Goal: Find specific page/section: Find specific page/section

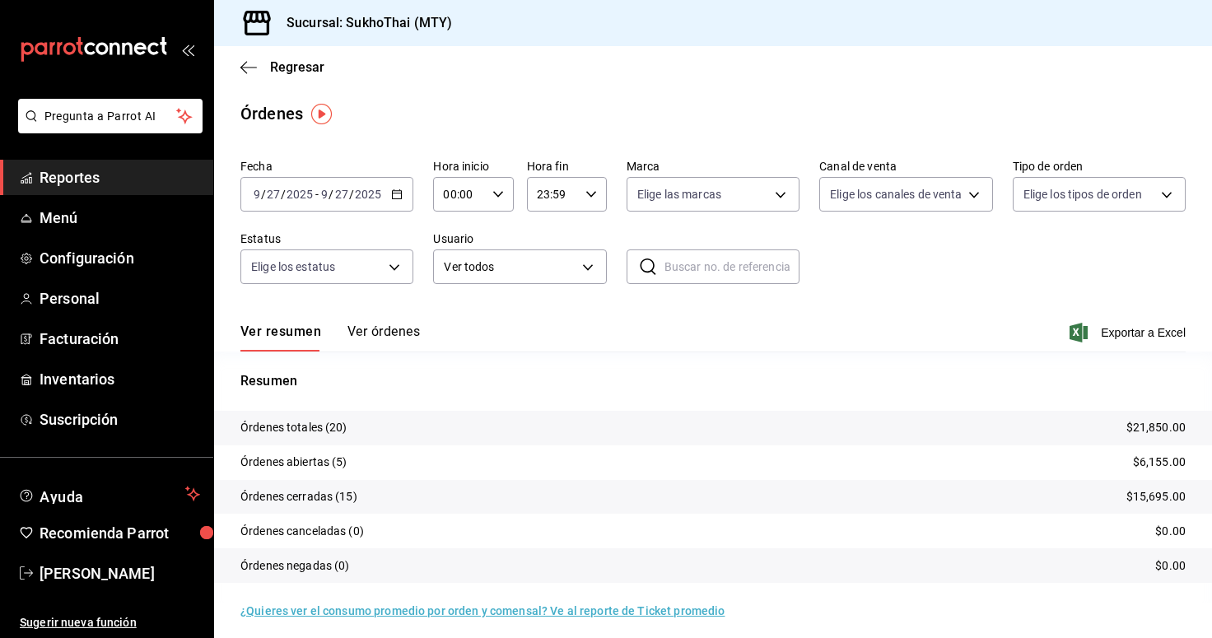
click at [382, 327] on button "Ver órdenes" at bounding box center [383, 338] width 72 height 28
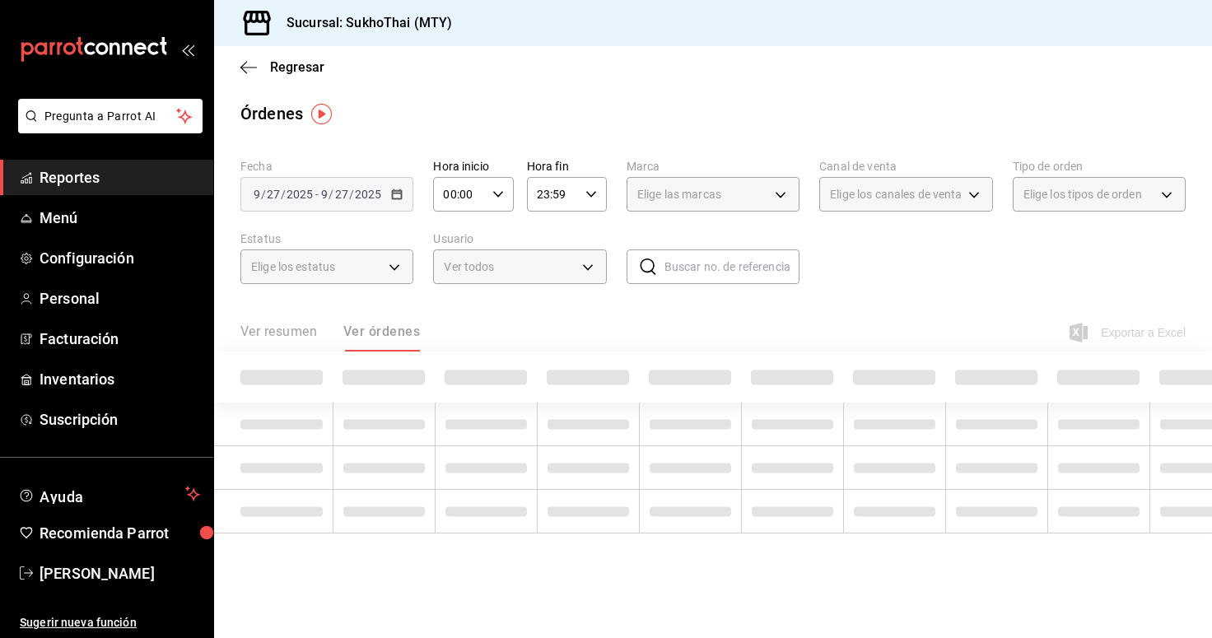
click at [270, 329] on button "Ver resumen" at bounding box center [278, 338] width 77 height 28
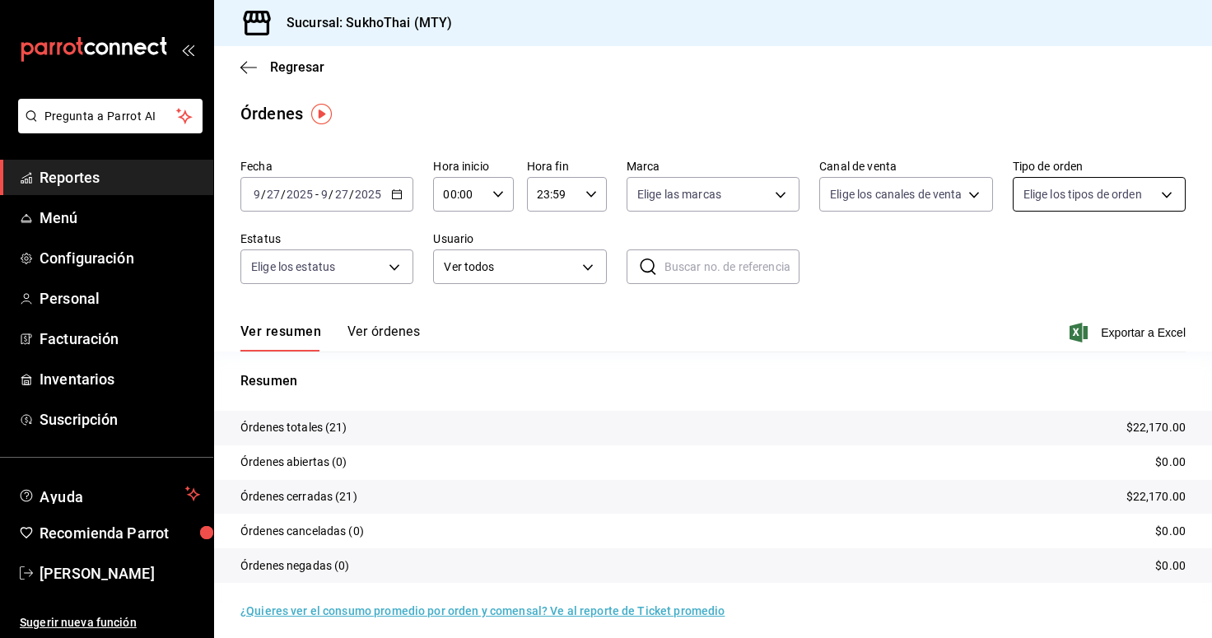
click at [1048, 194] on body "Pregunta a Parrot AI Reportes Menú Configuración Personal Facturación Inventari…" at bounding box center [606, 319] width 1212 height 638
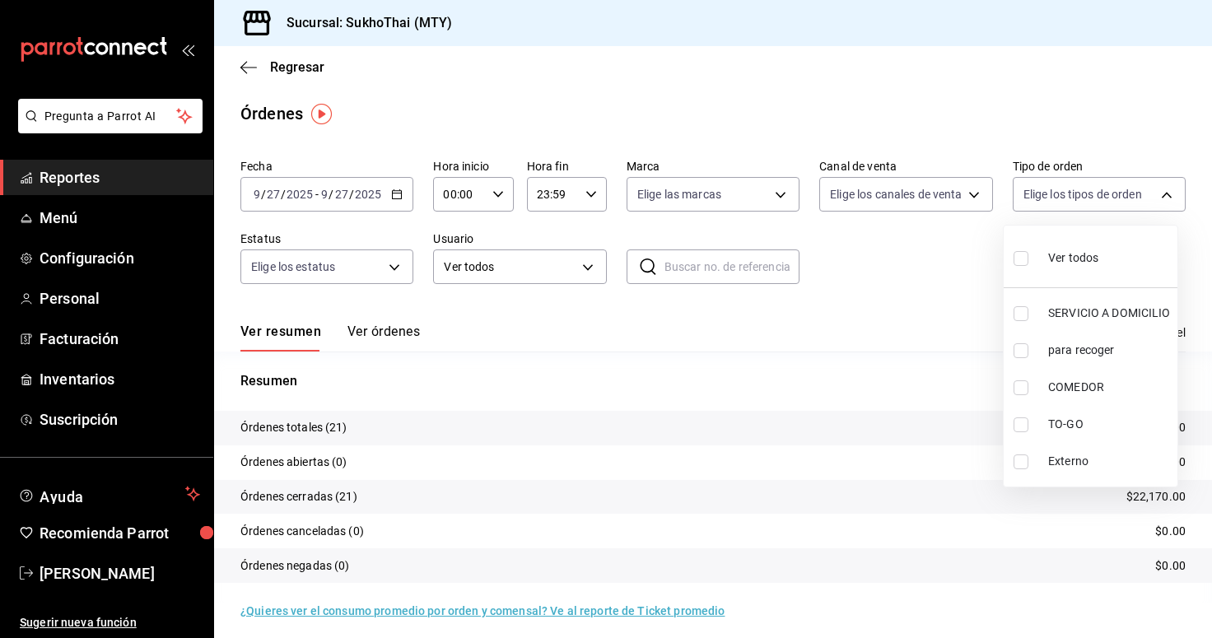
click at [1056, 396] on li "COMEDOR" at bounding box center [1091, 387] width 174 height 37
type input "21432446-280e-4cee-b615-40c69d935c42"
checkbox input "true"
click at [251, 68] on div at bounding box center [606, 319] width 1212 height 638
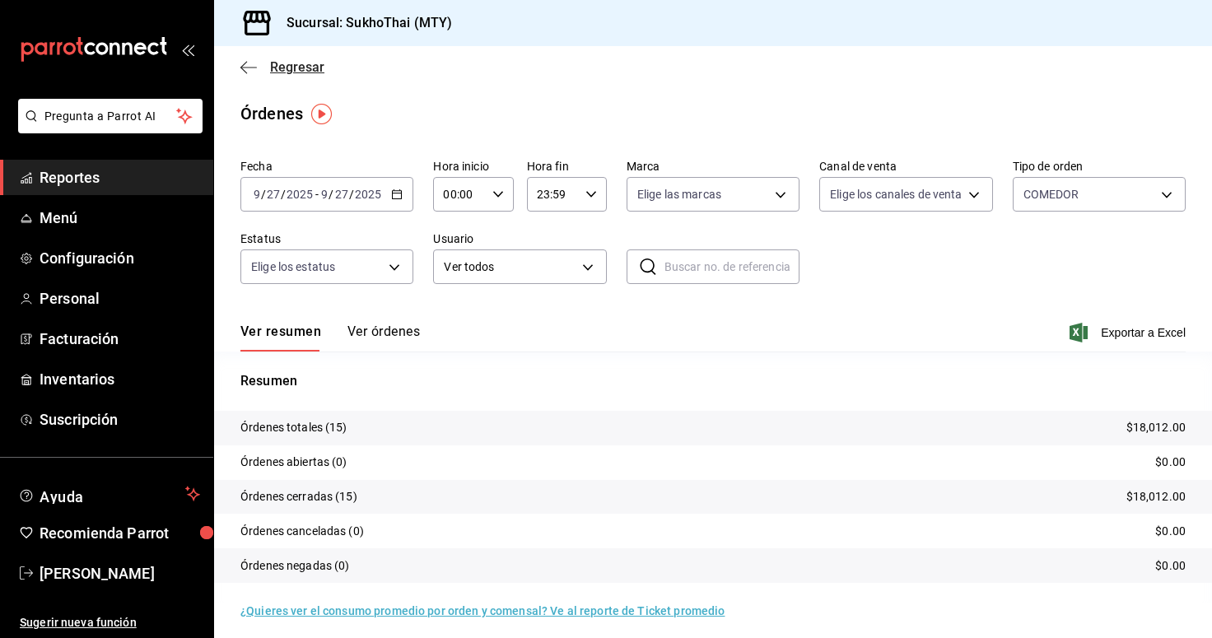
click at [241, 66] on icon "button" at bounding box center [248, 67] width 16 height 15
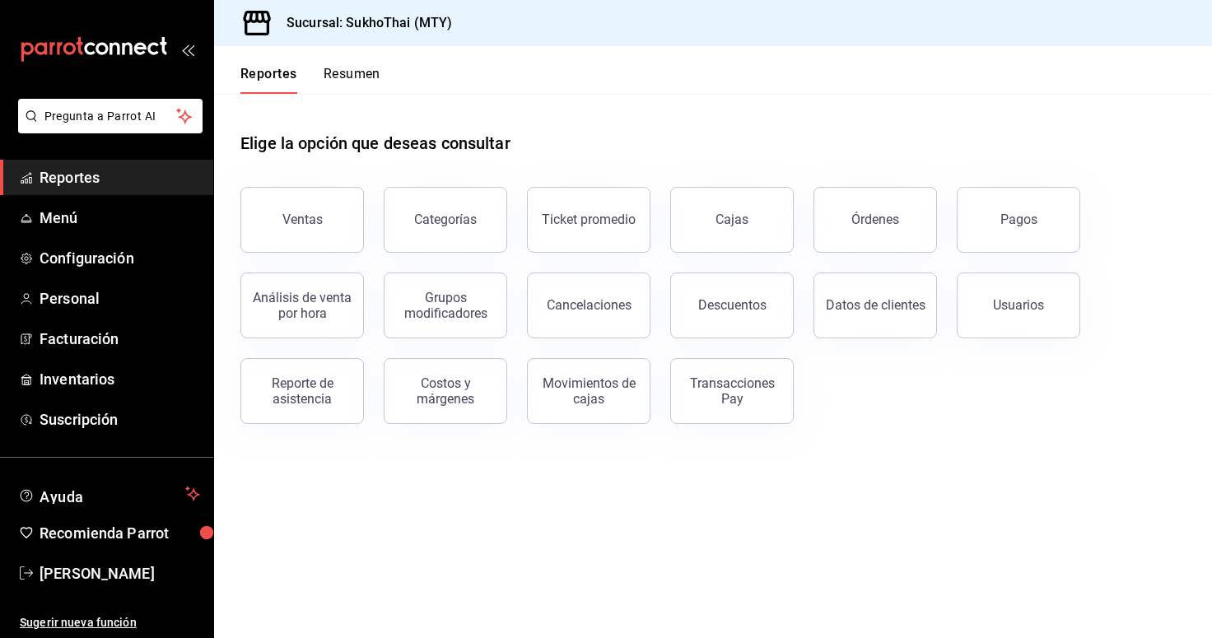
click at [968, 250] on div "Pagos" at bounding box center [1008, 210] width 143 height 86
click at [1057, 230] on button "Pagos" at bounding box center [1019, 220] width 124 height 66
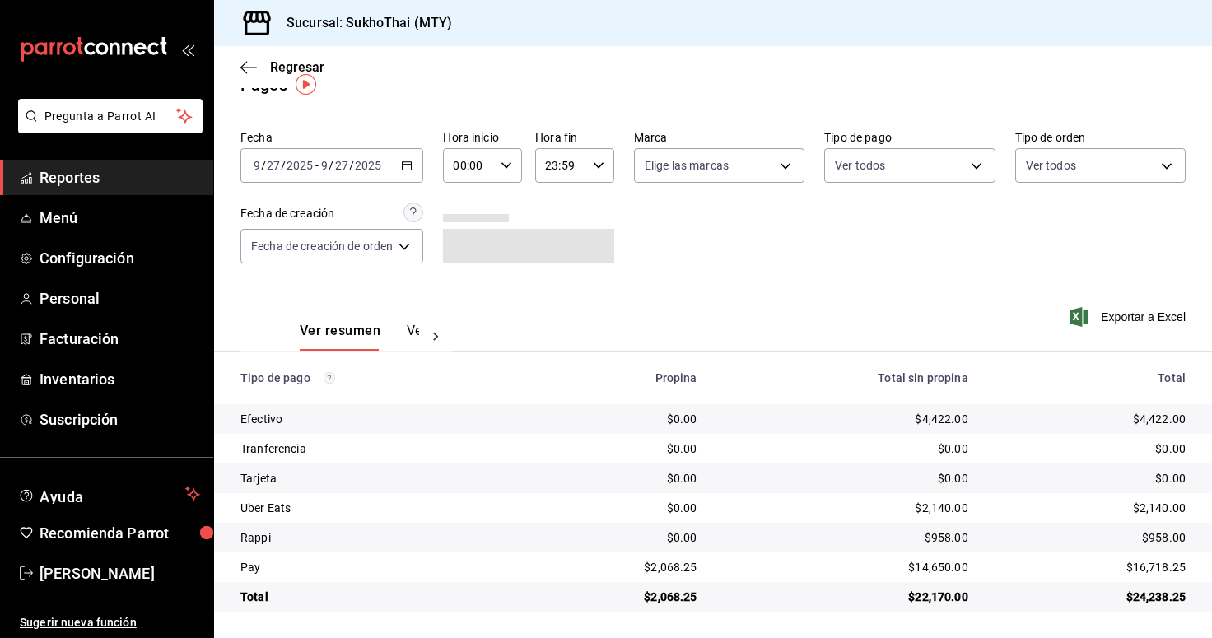
scroll to position [28, 0]
